Goal: Task Accomplishment & Management: Manage account settings

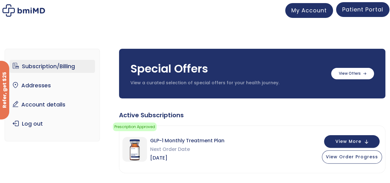
click at [366, 9] on span "Patient Portal" at bounding box center [362, 10] width 41 height 8
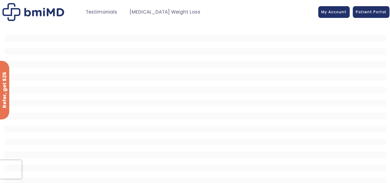
scroll to position [29, 0]
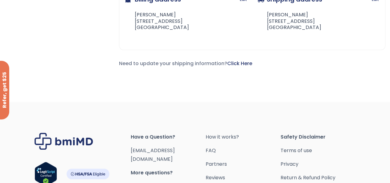
scroll to position [272, 0]
